Goal: Task Accomplishment & Management: Complete application form

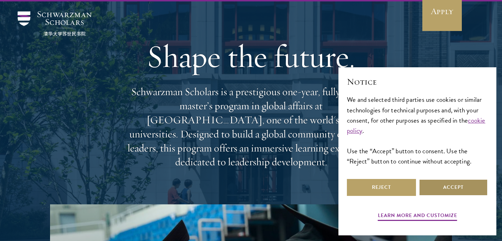
click at [442, 188] on button "Accept" at bounding box center [453, 187] width 69 height 17
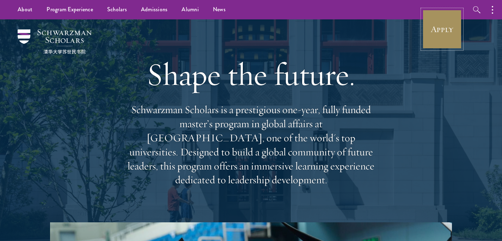
click at [440, 20] on link "Apply" at bounding box center [441, 29] width 39 height 39
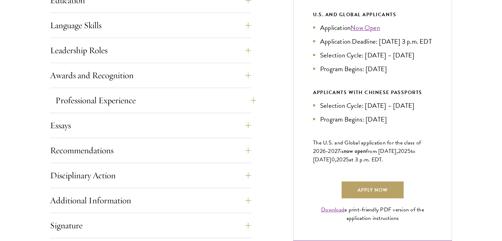
scroll to position [421, 0]
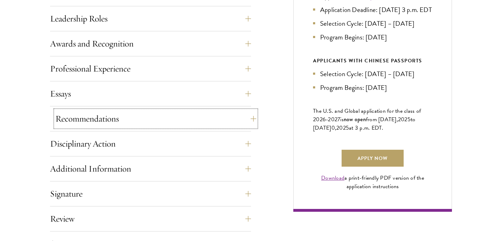
click at [123, 114] on button "Recommendations" at bounding box center [155, 118] width 201 height 17
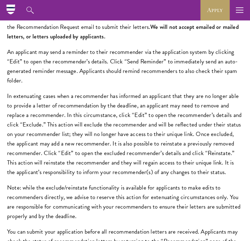
scroll to position [753, 0]
